Goal: Transaction & Acquisition: Purchase product/service

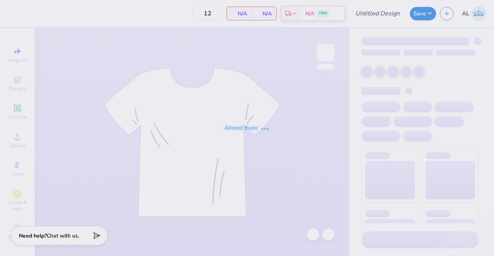
type input "KKG Hoodie"
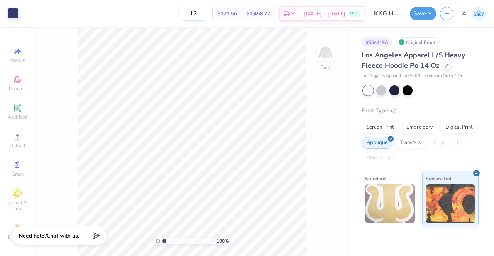
click at [208, 15] on input "12" at bounding box center [193, 14] width 30 height 14
type input "1"
type input "50"
